Goal: Transaction & Acquisition: Purchase product/service

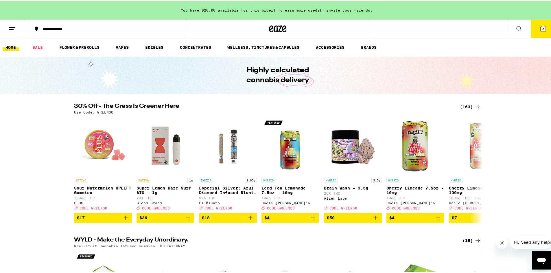
click at [541, 29] on icon at bounding box center [543, 27] width 5 height 5
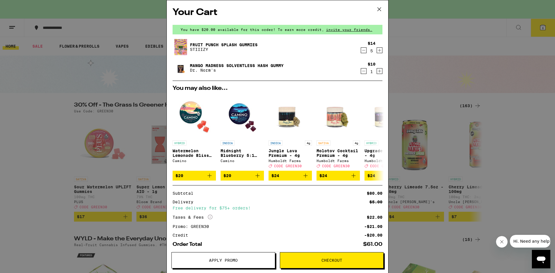
click at [46, 116] on div "Your Cart You have $20.00 available for this order! To earn more credit, invite…" at bounding box center [277, 136] width 555 height 273
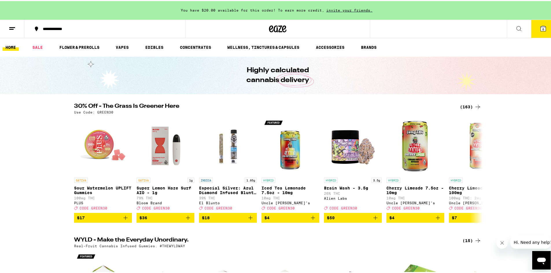
click at [467, 104] on div "(163)" at bounding box center [470, 105] width 21 height 7
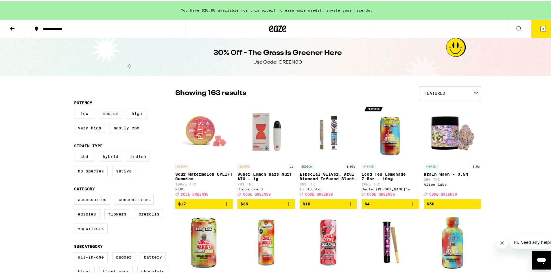
click at [535, 26] on button "6" at bounding box center [543, 28] width 24 height 18
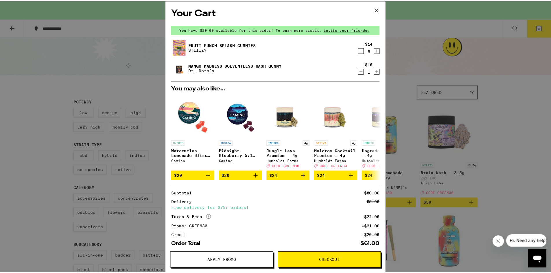
scroll to position [31, 0]
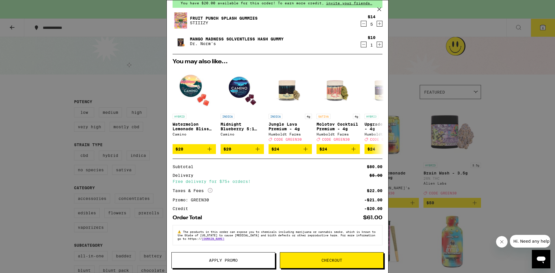
click at [323, 259] on span "Checkout" at bounding box center [332, 261] width 21 height 4
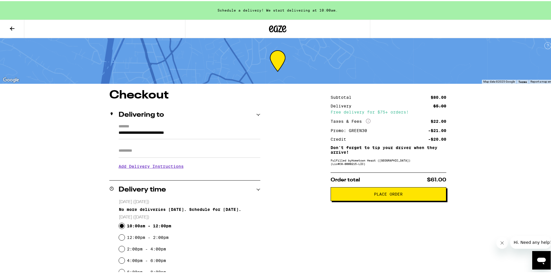
click at [256, 113] on icon at bounding box center [258, 114] width 4 height 2
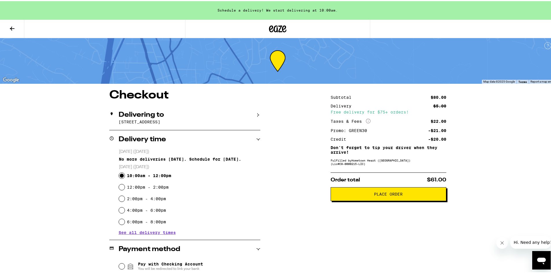
click at [256, 139] on icon at bounding box center [258, 139] width 4 height 4
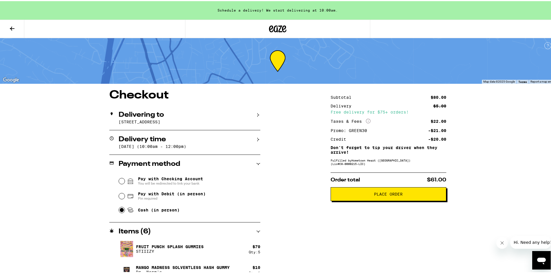
click at [256, 139] on icon at bounding box center [258, 139] width 4 height 4
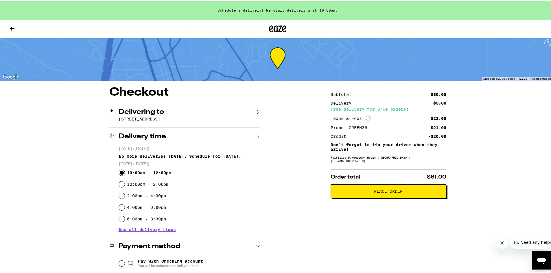
scroll to position [58, 0]
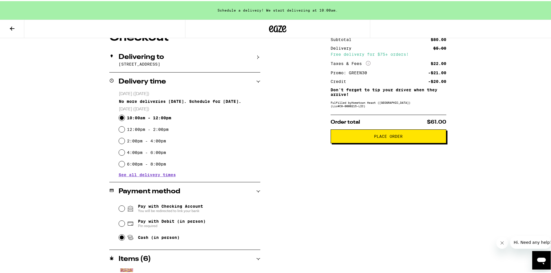
click at [256, 82] on icon at bounding box center [258, 81] width 4 height 4
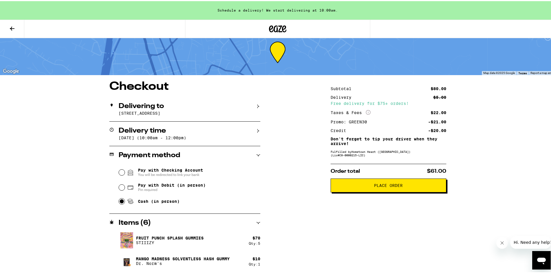
scroll to position [10, 0]
click at [396, 186] on span "Place Order" at bounding box center [388, 185] width 29 height 4
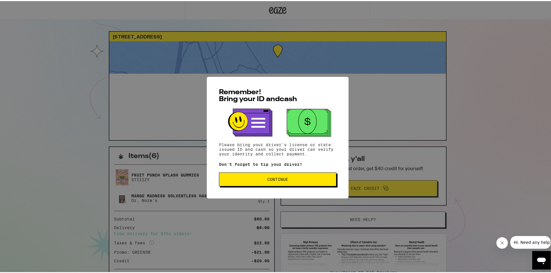
click at [287, 182] on button "Continue" at bounding box center [277, 179] width 117 height 14
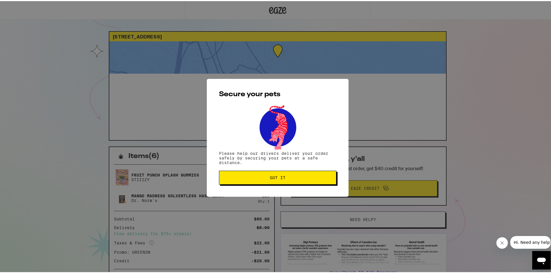
click at [287, 180] on button "Got it" at bounding box center [277, 177] width 117 height 14
